Goal: Information Seeking & Learning: Check status

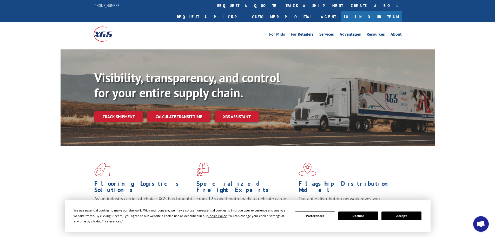
click at [406, 215] on button "Accept" at bounding box center [401, 215] width 40 height 9
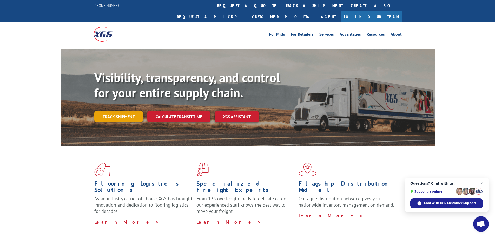
click at [103, 111] on link "Track shipment" at bounding box center [118, 116] width 49 height 11
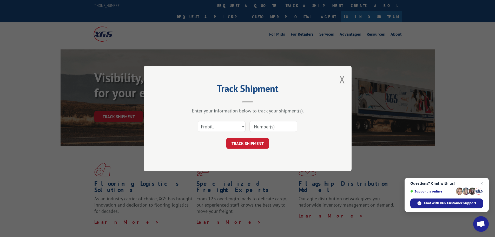
paste input "17402103"
type input "17402103"
click at [254, 141] on button "TRACK SHIPMENT" at bounding box center [247, 143] width 43 height 11
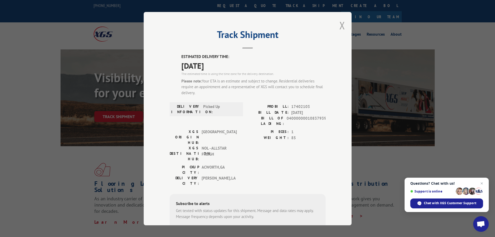
click at [342, 29] on button "Close modal" at bounding box center [342, 25] width 6 height 14
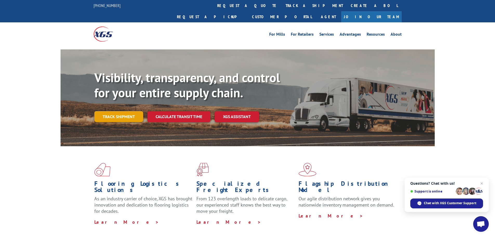
click at [121, 111] on link "Track shipment" at bounding box center [118, 116] width 49 height 11
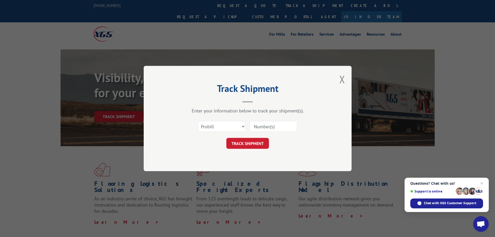
click at [261, 125] on input at bounding box center [273, 126] width 48 height 11
paste input "SI1616407"
drag, startPoint x: 275, startPoint y: 128, endPoint x: 279, endPoint y: 127, distance: 4.5
click at [277, 127] on input "SI1616407" at bounding box center [273, 126] width 48 height 11
drag, startPoint x: 252, startPoint y: 126, endPoint x: 289, endPoint y: 121, distance: 37.4
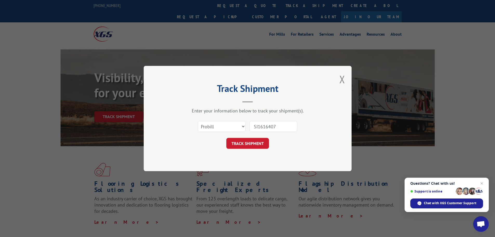
click at [289, 121] on input "SI1616407" at bounding box center [273, 126] width 48 height 11
paste input "17402103"
type input "17402103"
click at [250, 144] on button "TRACK SHIPMENT" at bounding box center [247, 143] width 43 height 11
